Goal: Go to known website: Access a specific website the user already knows

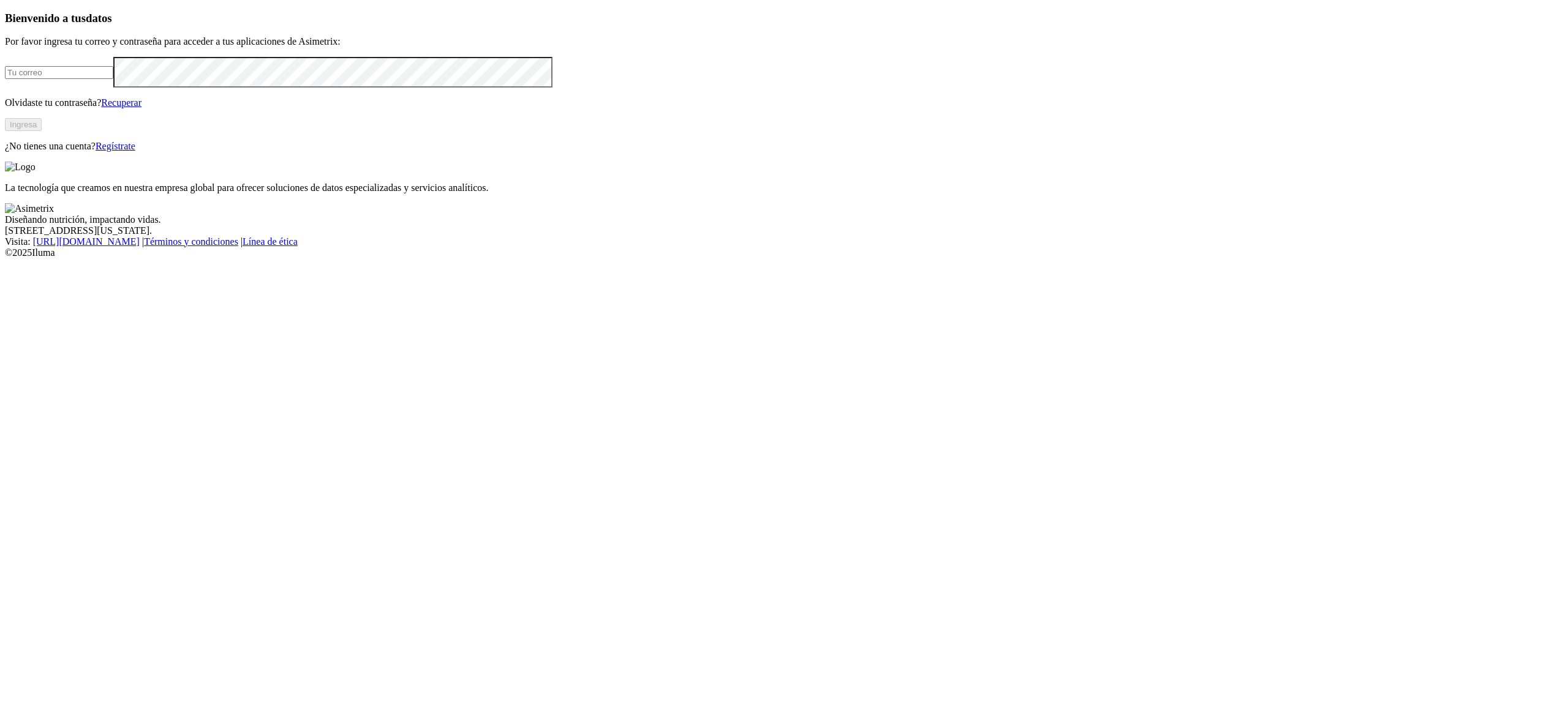
click at [114, 79] on input "email" at bounding box center [60, 73] width 108 height 13
type input "[PERSON_NAME][EMAIL_ADDRESS][PERSON_NAME][DOMAIN_NAME]"
click at [42, 131] on button "Ingresa" at bounding box center [24, 124] width 37 height 13
